Goal: Task Accomplishment & Management: Manage account settings

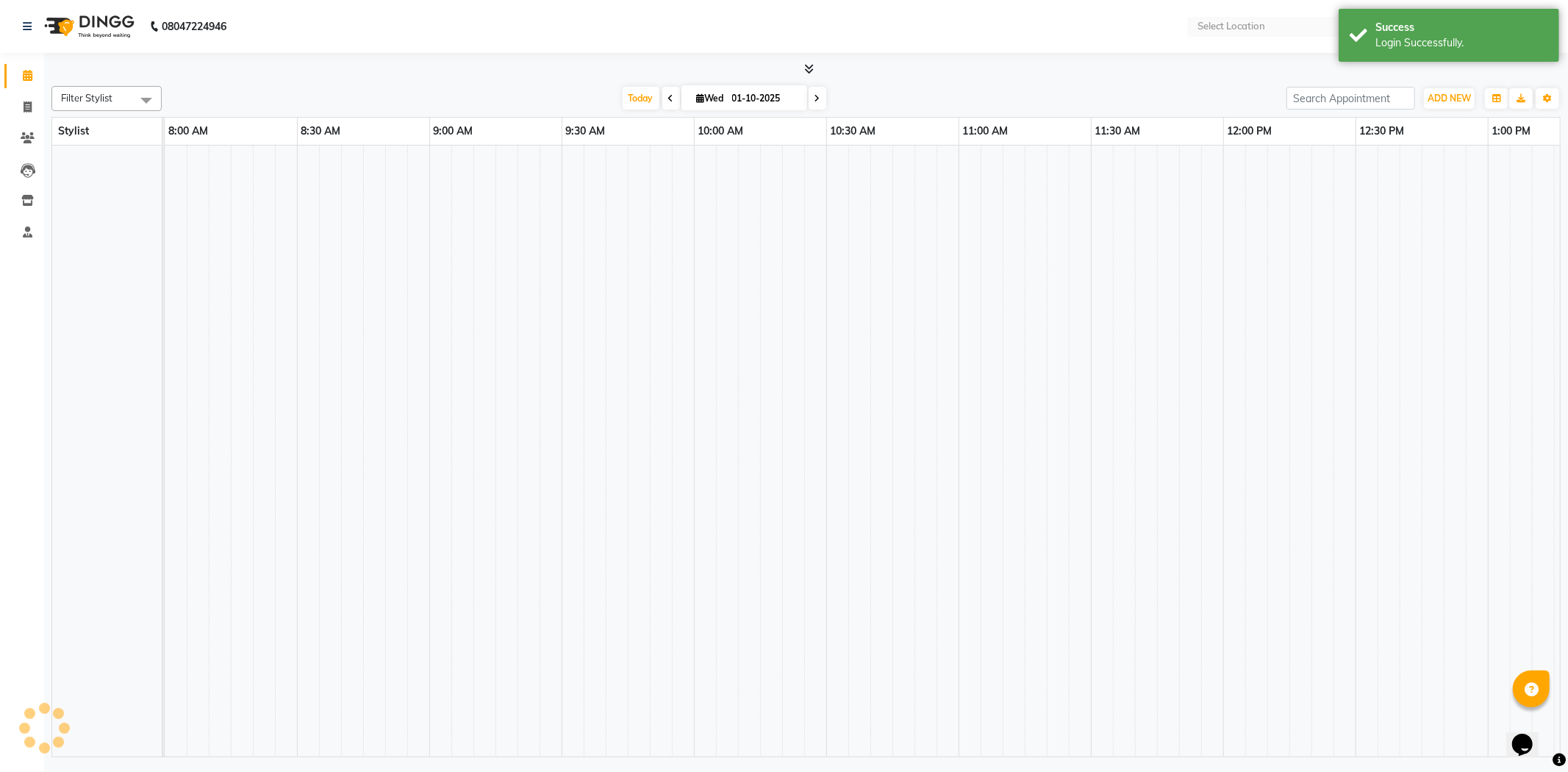
select select "en"
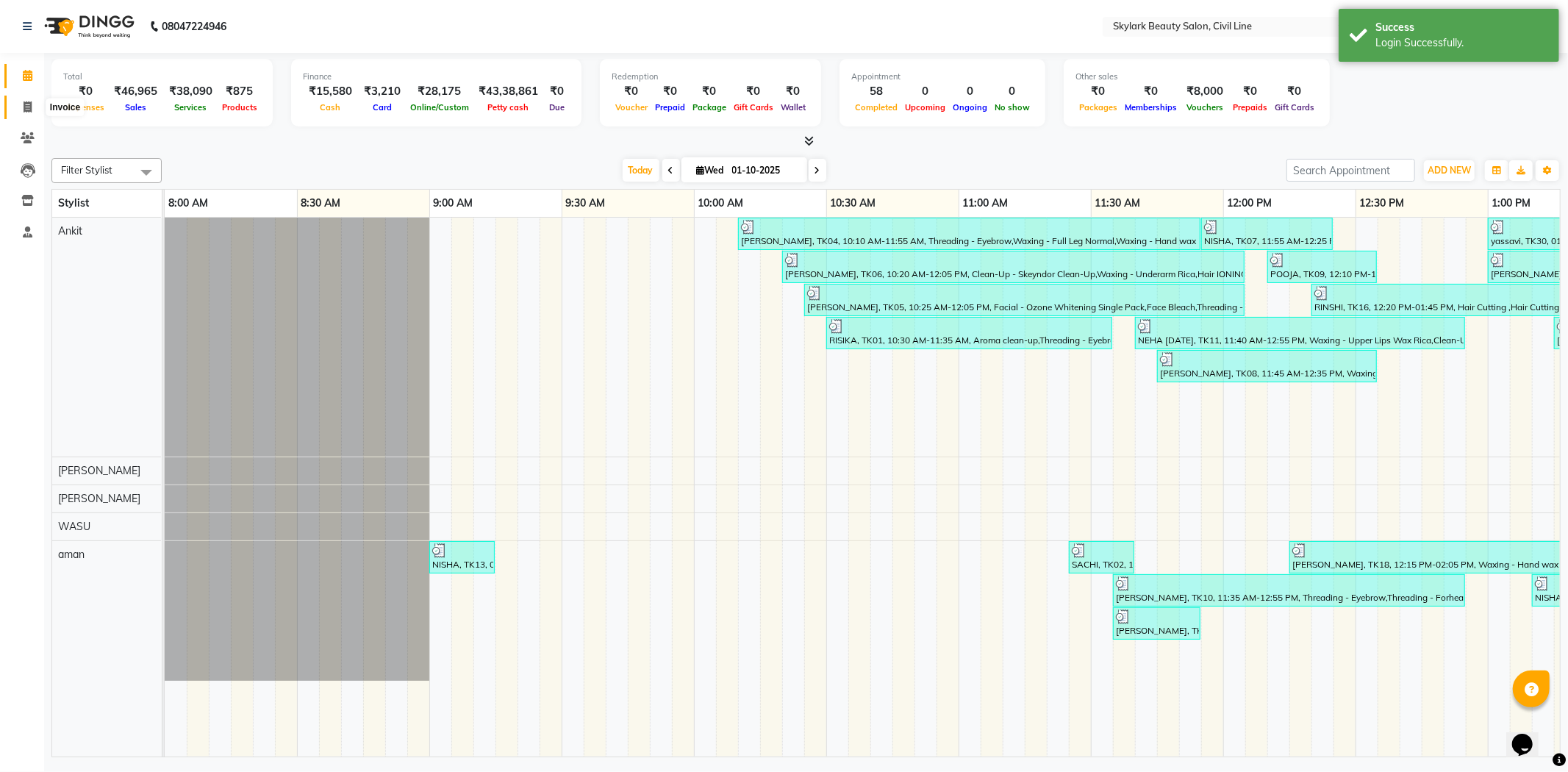
click at [26, 104] on icon at bounding box center [27, 107] width 8 height 11
select select "4588"
select select "service"
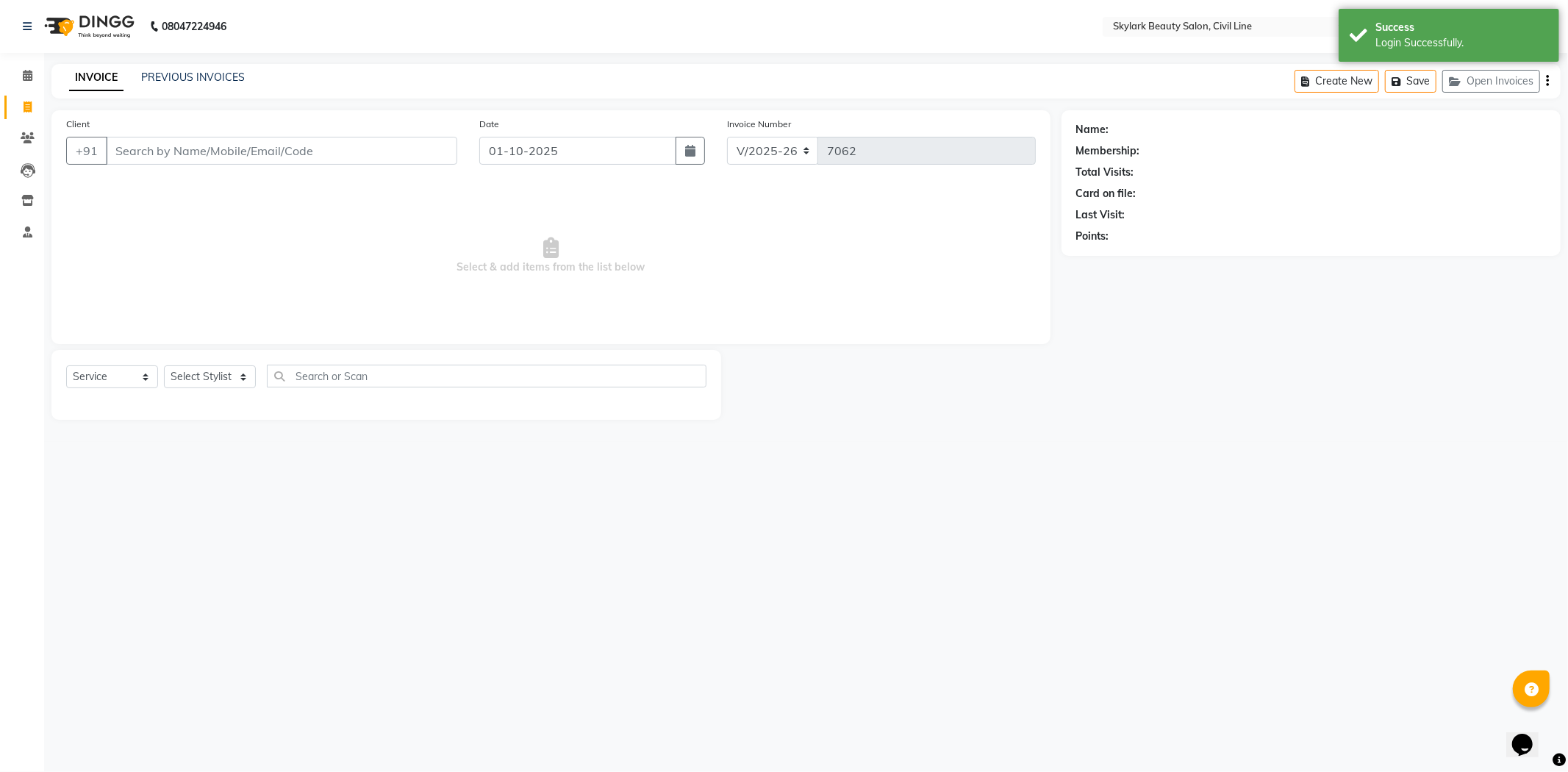
click at [109, 71] on link "INVOICE" at bounding box center [96, 78] width 54 height 26
click at [209, 71] on link "PREVIOUS INVOICES" at bounding box center [193, 78] width 104 height 14
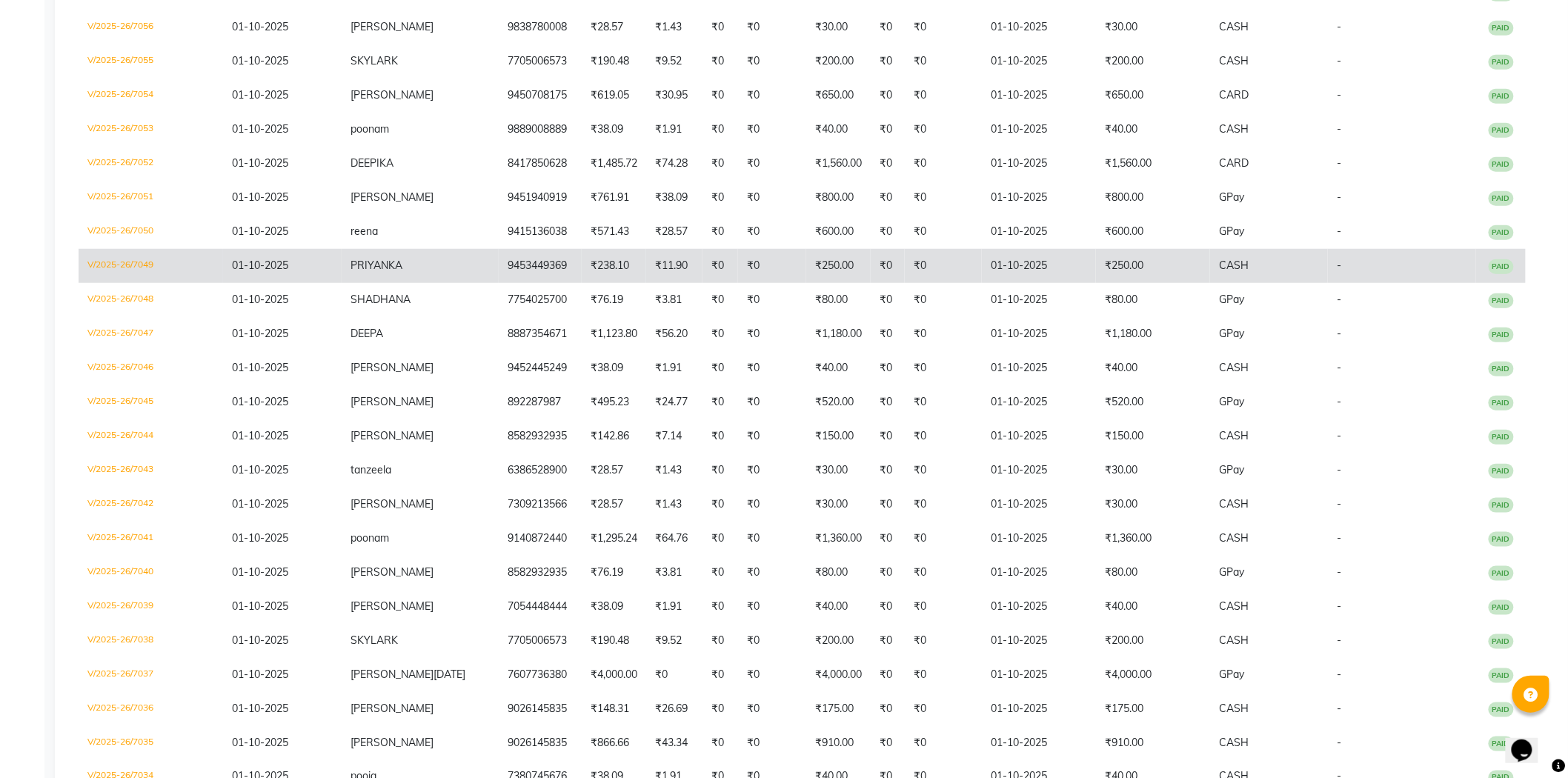
scroll to position [494, 0]
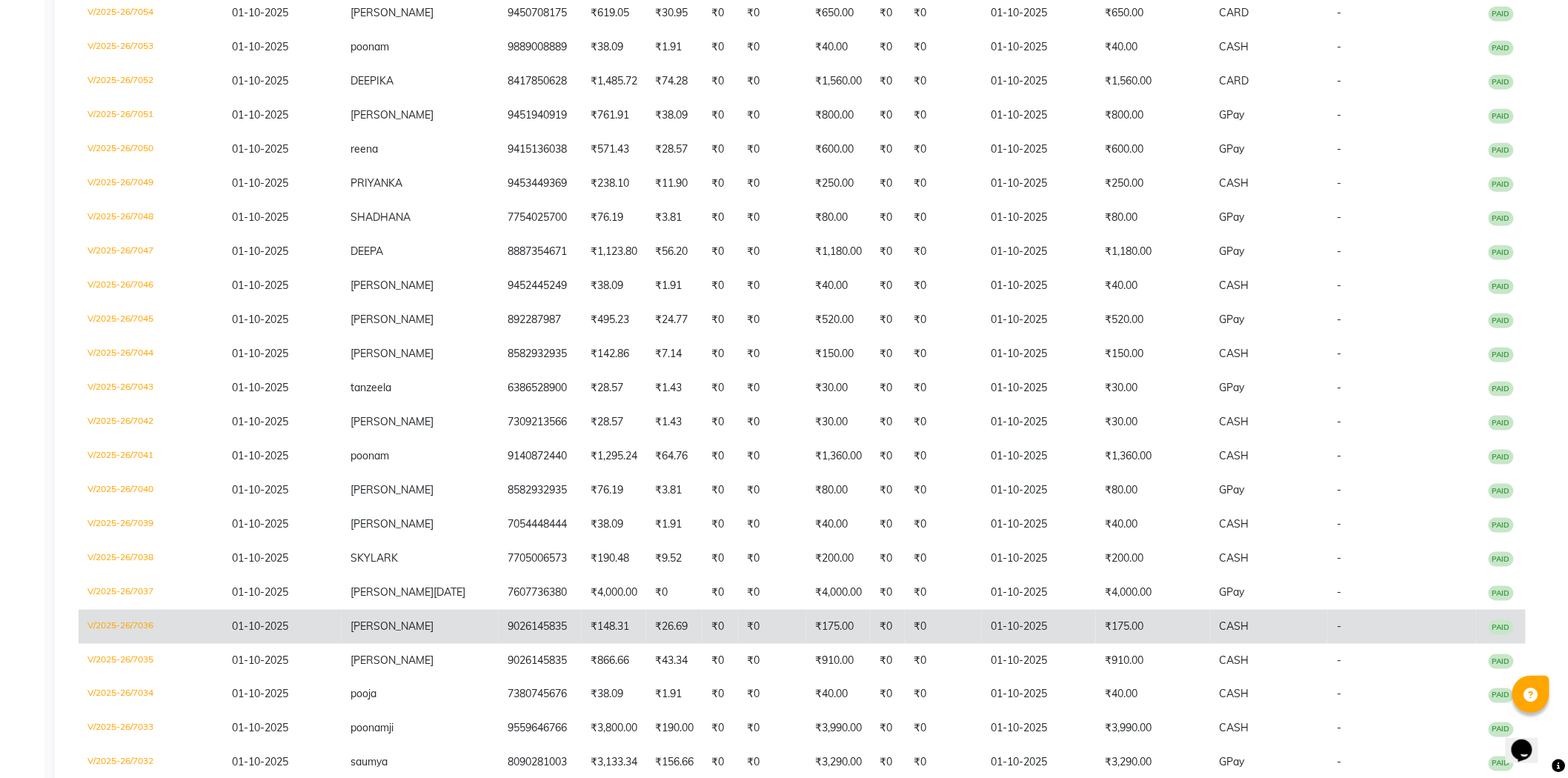
click at [1082, 615] on td "01-10-2025" at bounding box center [1038, 627] width 114 height 34
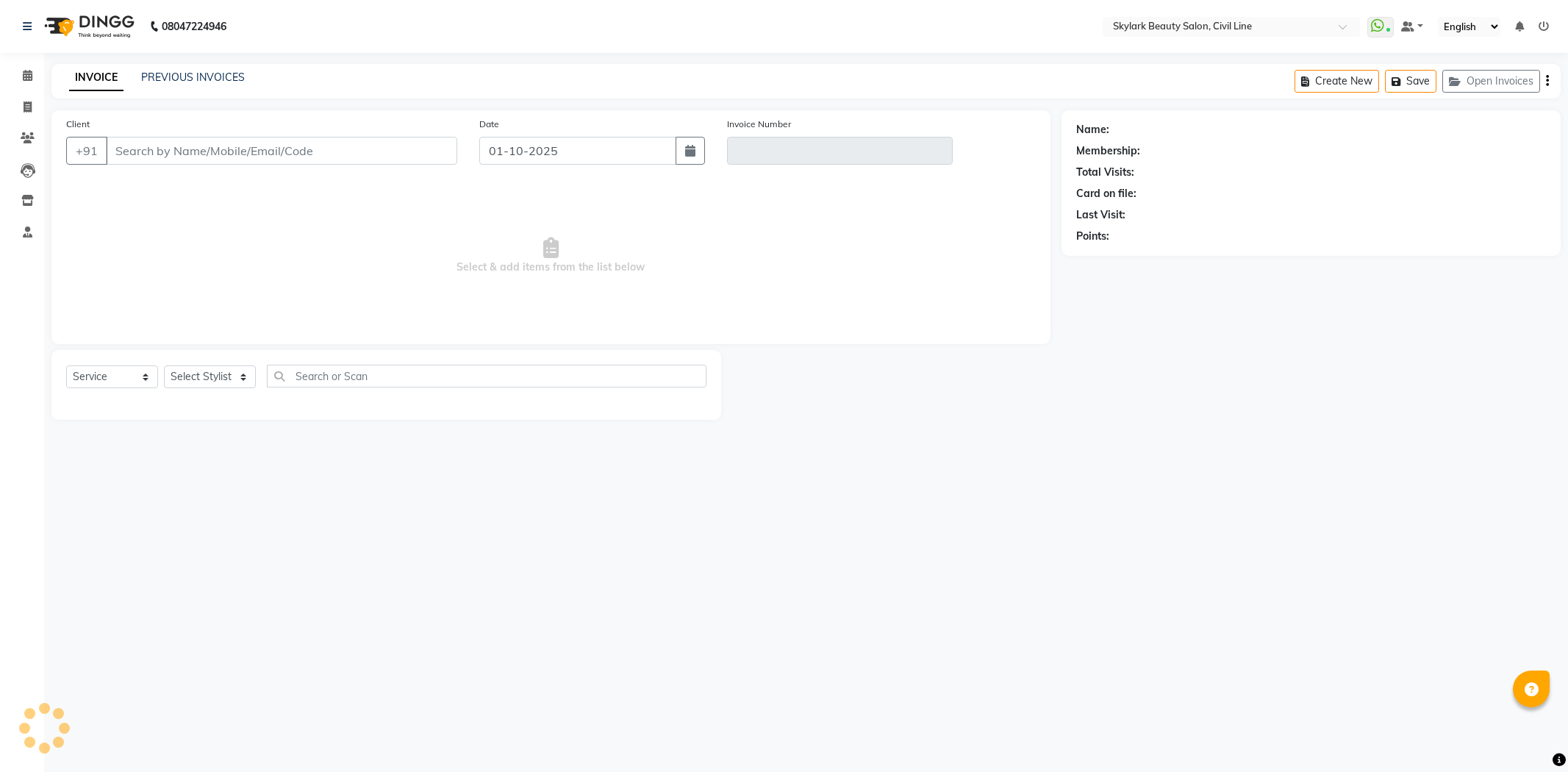
select select "service"
type input "9026145835"
type input "V/2025-26/7036"
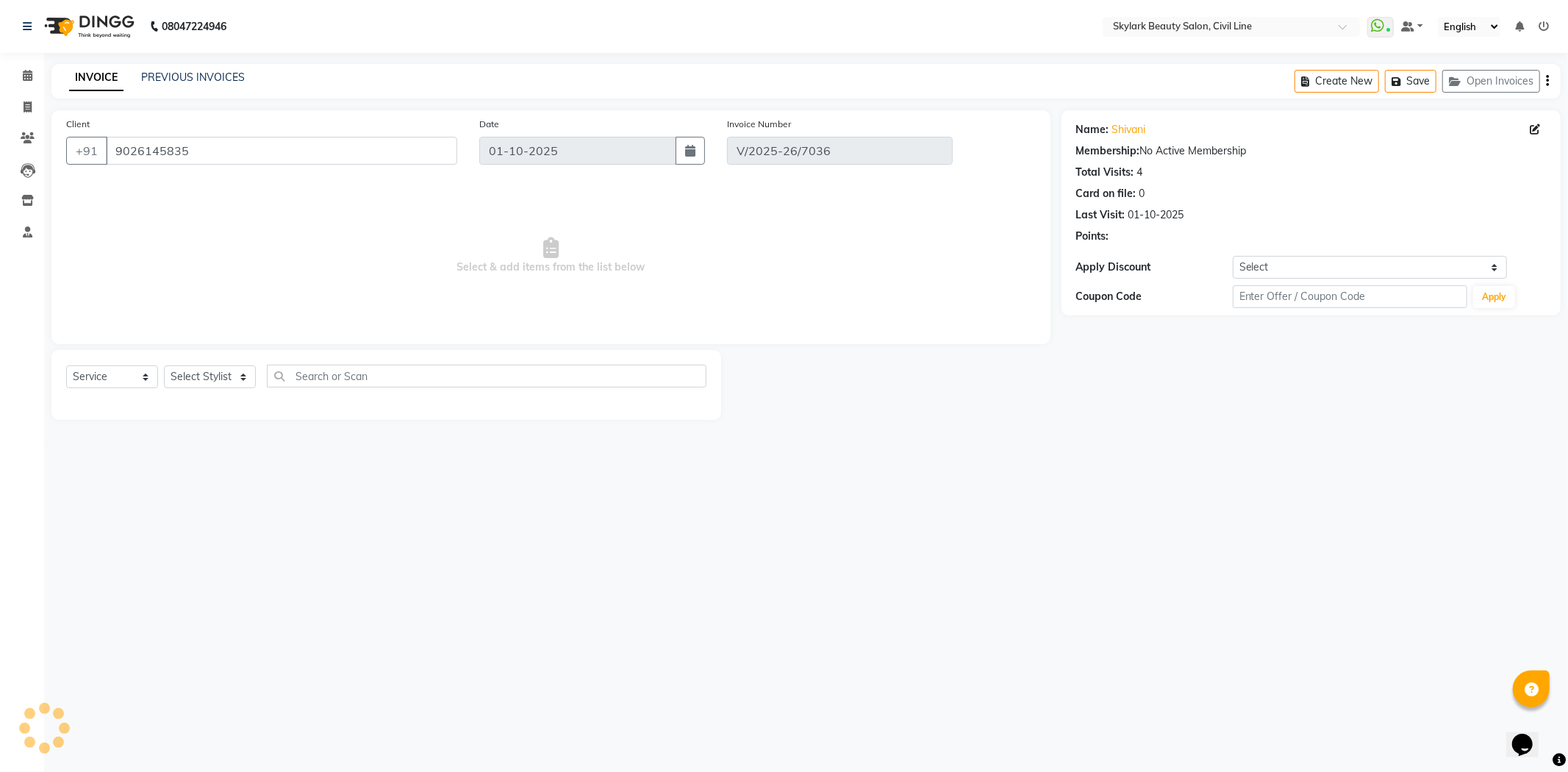
select select "select"
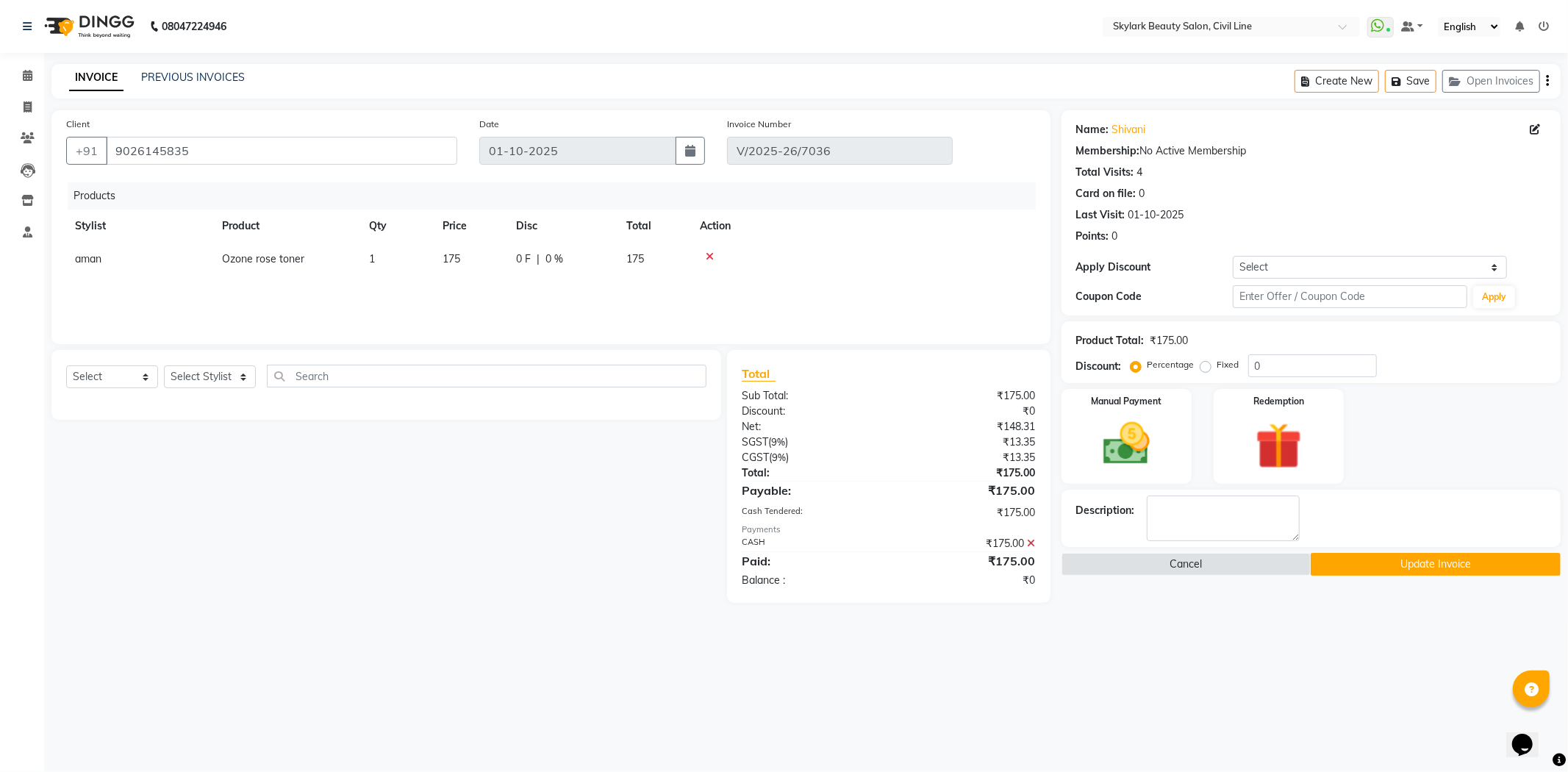
click at [1217, 369] on label "Fixed" at bounding box center [1228, 365] width 22 height 14
click at [1204, 369] on input "Fixed" at bounding box center [1208, 365] width 11 height 11
radio input "true"
click at [1284, 366] on input "0" at bounding box center [1312, 365] width 129 height 22
type input "5"
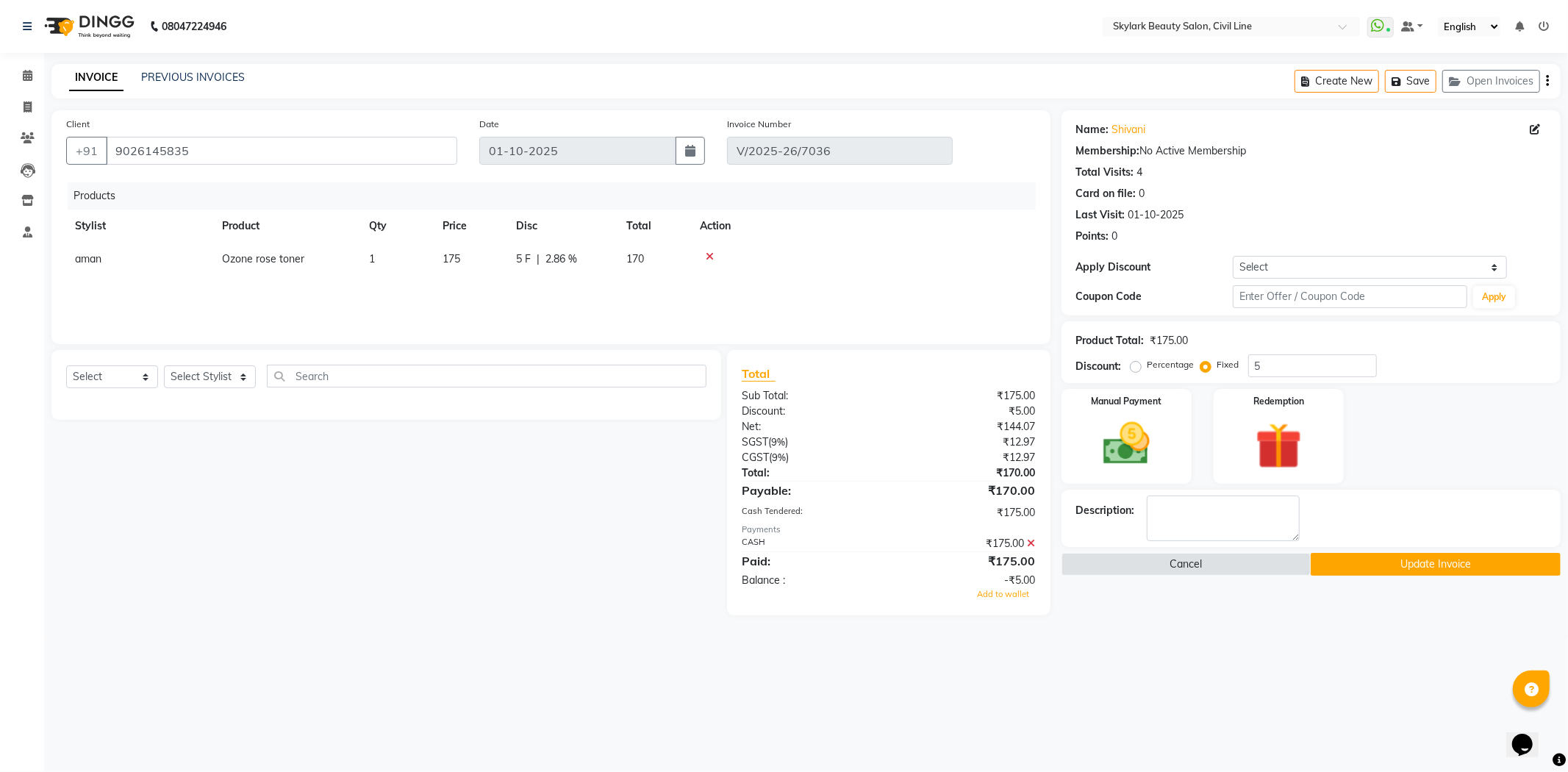
click at [1487, 462] on div "Manual Payment Redemption" at bounding box center [1310, 436] width 521 height 95
click at [1031, 542] on icon at bounding box center [1032, 543] width 8 height 11
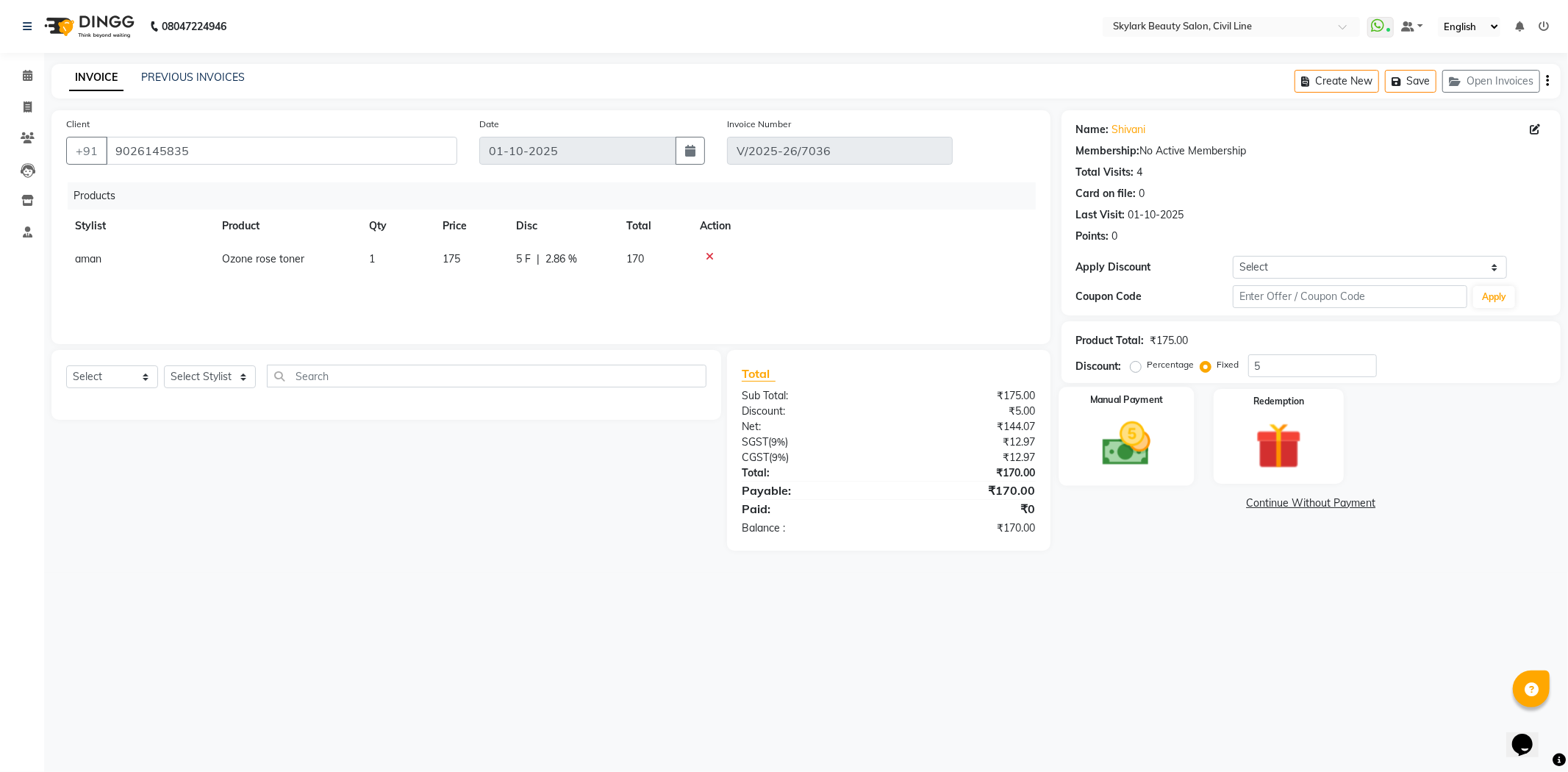
click at [1162, 457] on img at bounding box center [1126, 444] width 79 height 56
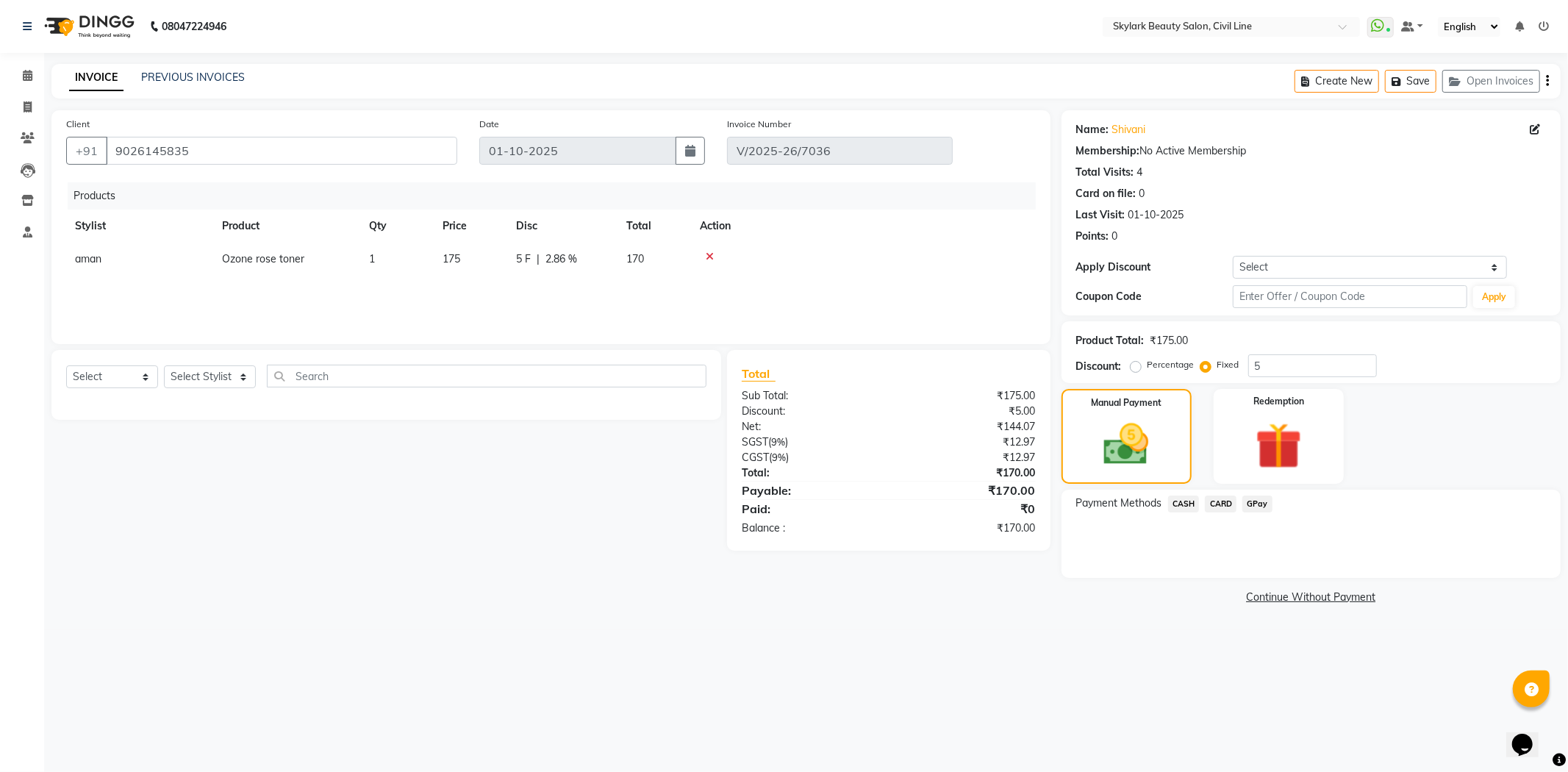
click at [1184, 498] on span "CASH" at bounding box center [1183, 503] width 32 height 16
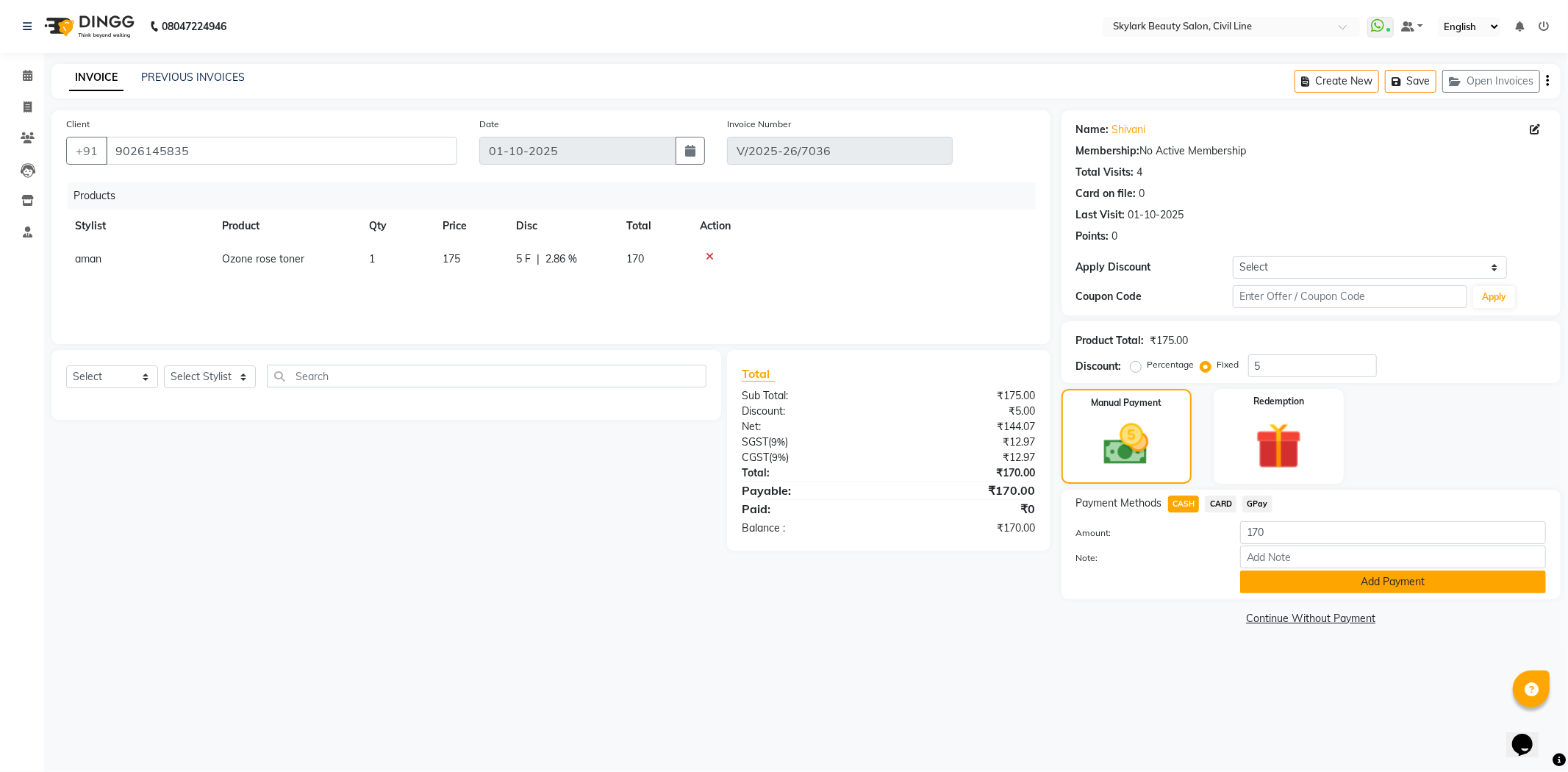
click at [1304, 585] on button "Add Payment" at bounding box center [1392, 581] width 305 height 22
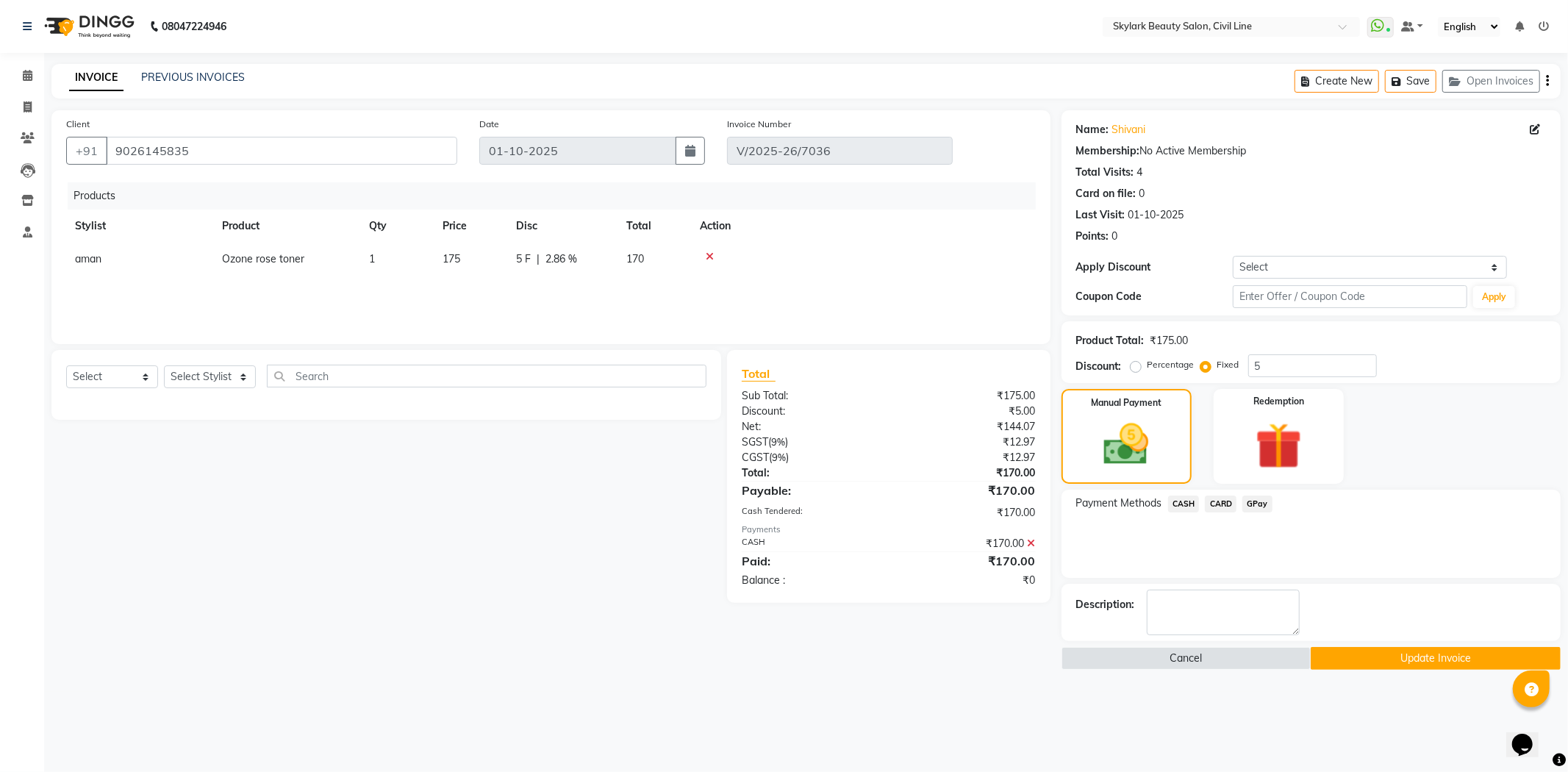
click at [1375, 653] on button "Update Invoice" at bounding box center [1436, 658] width 250 height 22
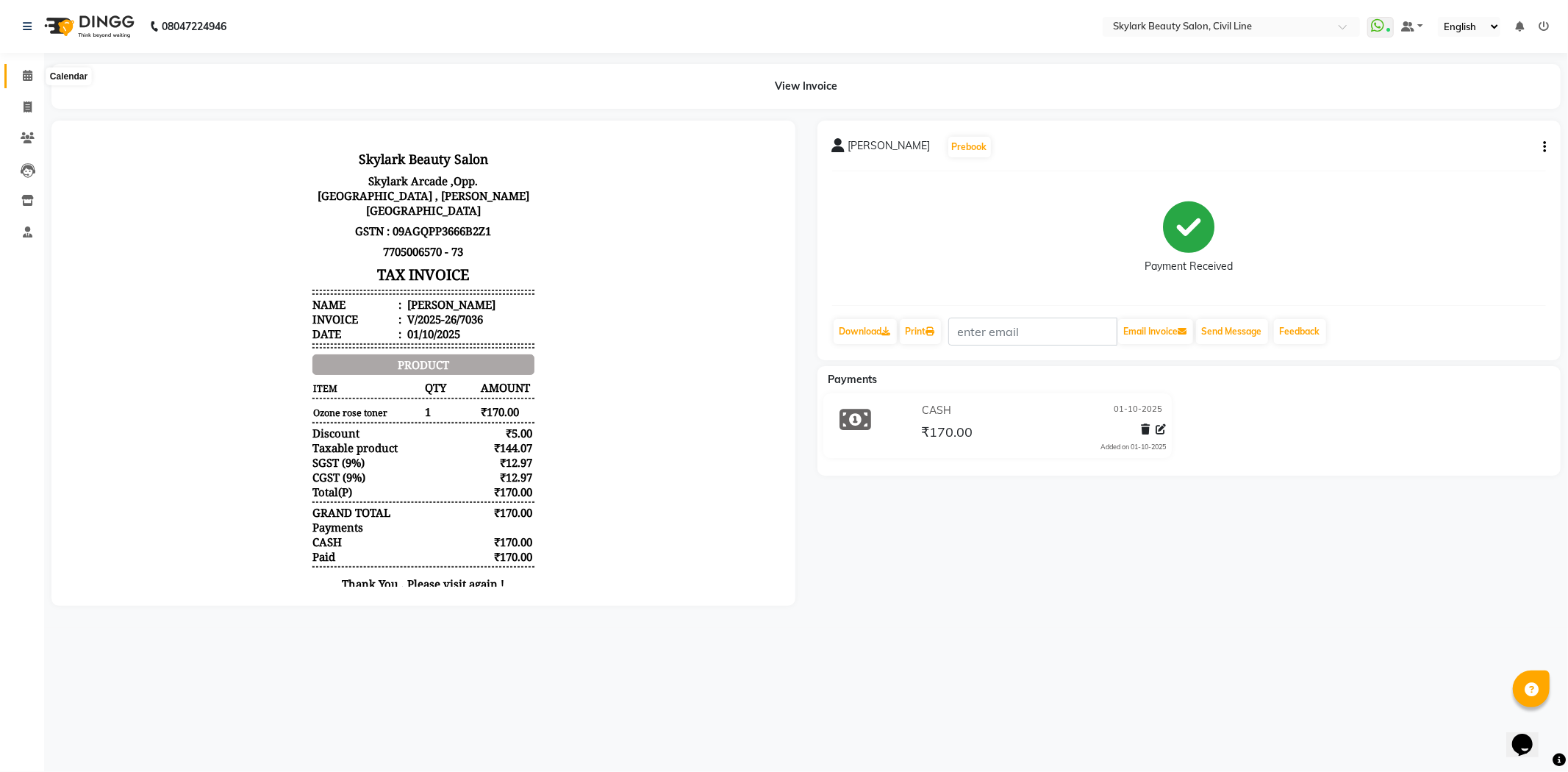
click at [28, 75] on icon at bounding box center [27, 75] width 10 height 11
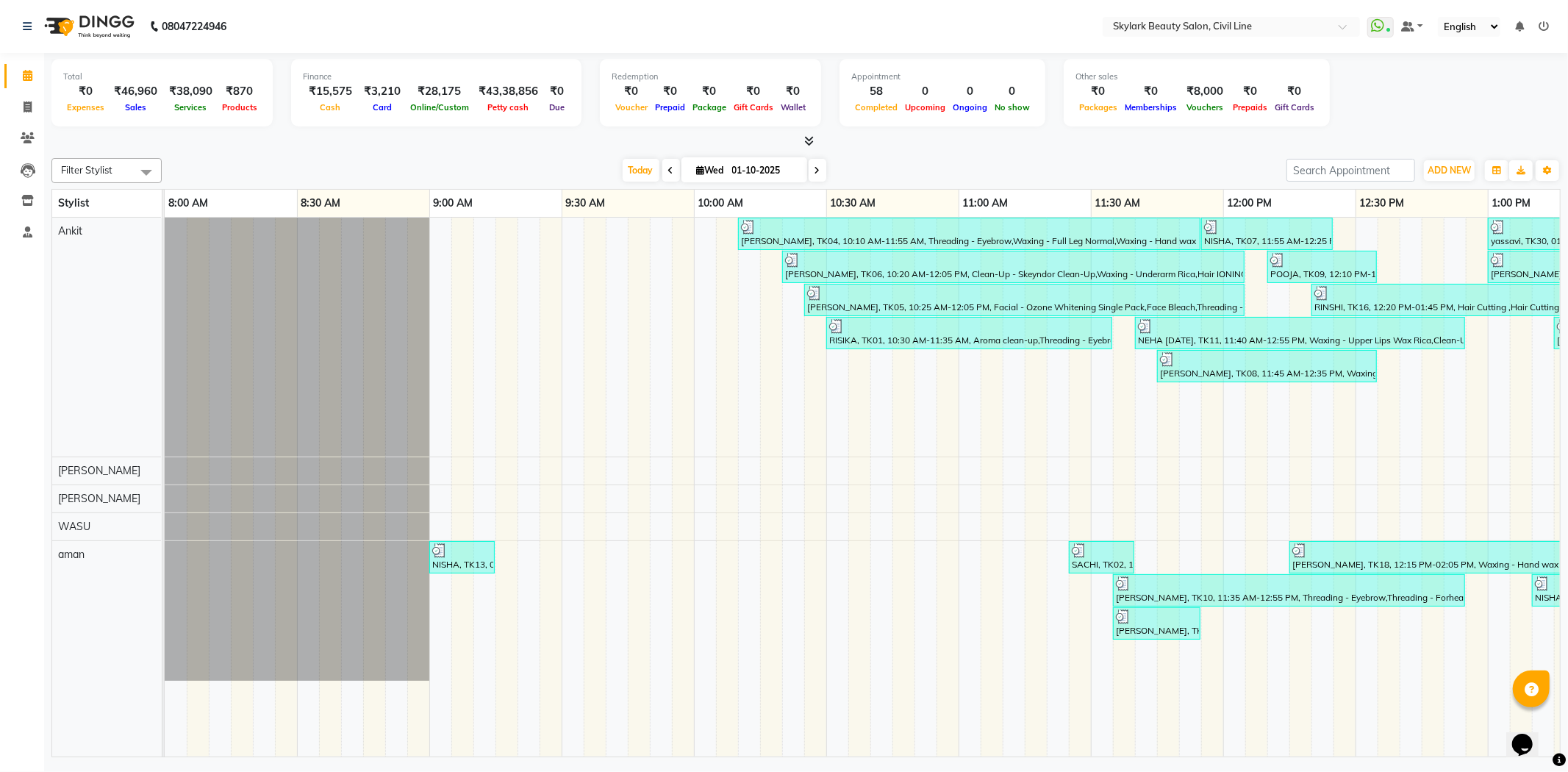
click at [1545, 27] on icon at bounding box center [1544, 26] width 11 height 11
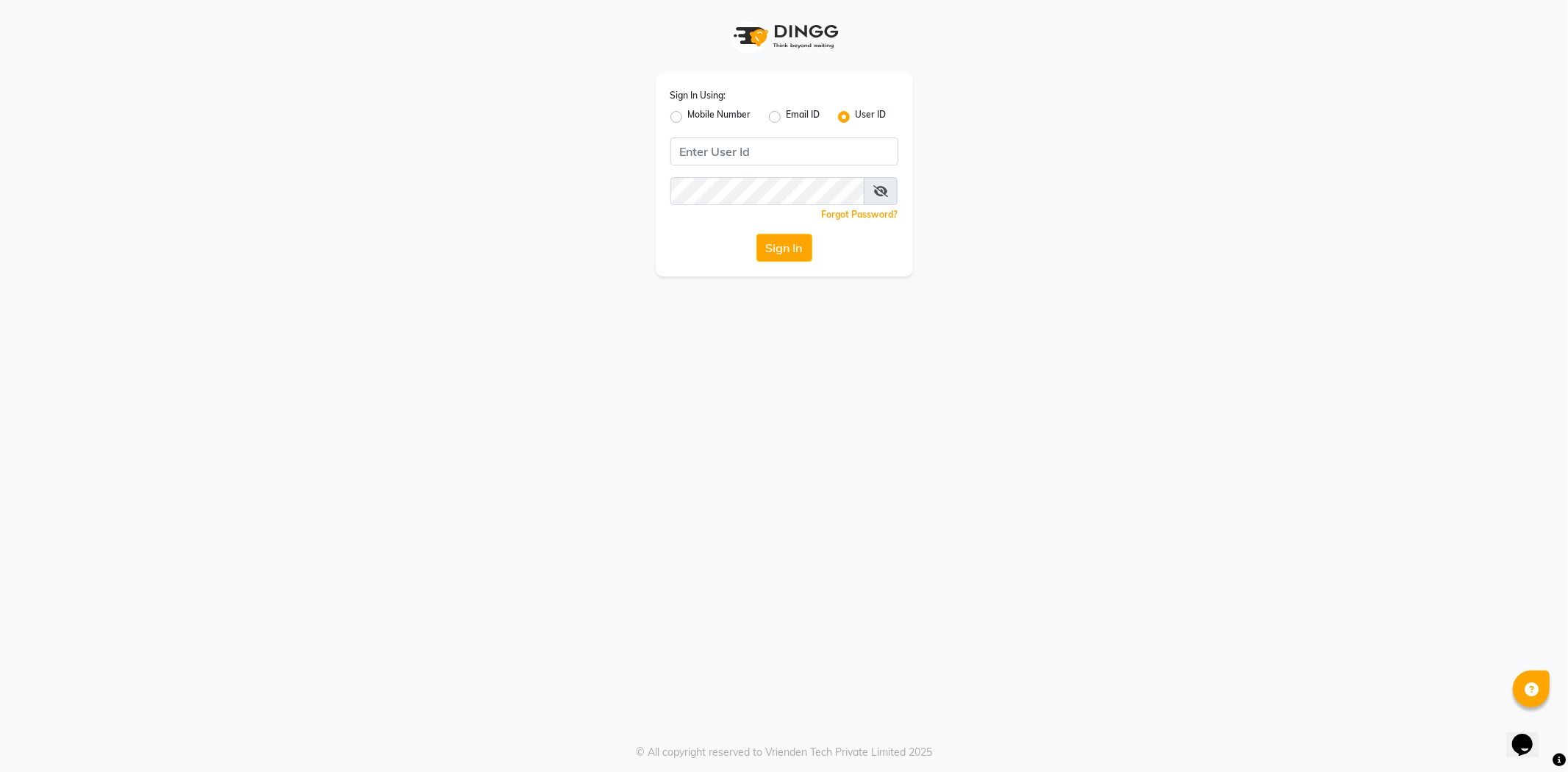
click at [688, 112] on label "Mobile Number" at bounding box center [719, 116] width 63 height 17
click at [688, 112] on input "Mobile Number" at bounding box center [692, 113] width 10 height 10
radio input "true"
radio input "false"
click at [788, 163] on input "Username" at bounding box center [809, 151] width 178 height 28
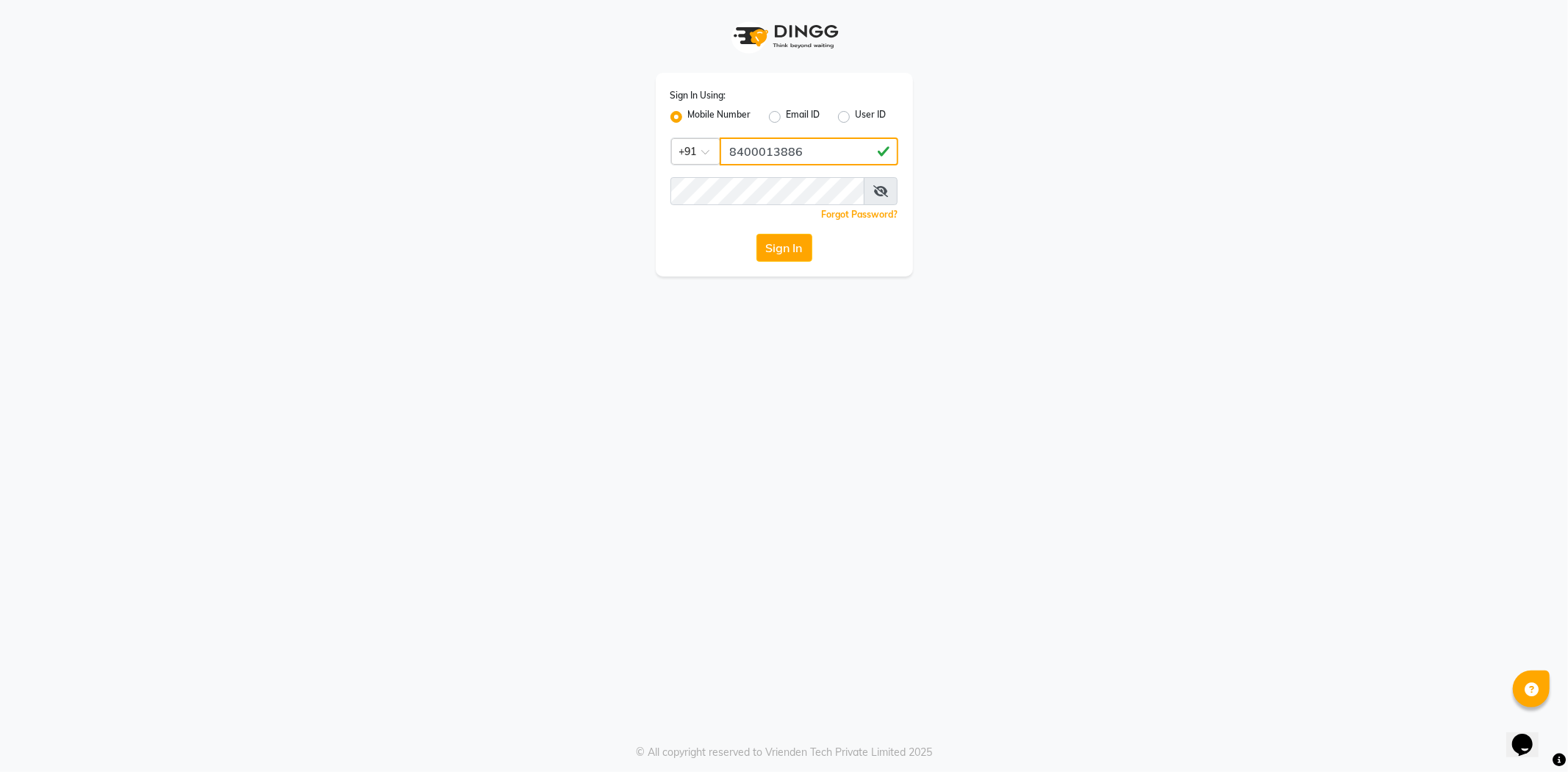
type input "8400013886"
click at [876, 191] on icon at bounding box center [880, 191] width 15 height 12
drag, startPoint x: 773, startPoint y: 260, endPoint x: 778, endPoint y: 251, distance: 10.3
click at [777, 253] on button "Sign In" at bounding box center [784, 247] width 56 height 28
click at [782, 246] on div "Sign In" at bounding box center [784, 247] width 228 height 28
